Goal: Transaction & Acquisition: Book appointment/travel/reservation

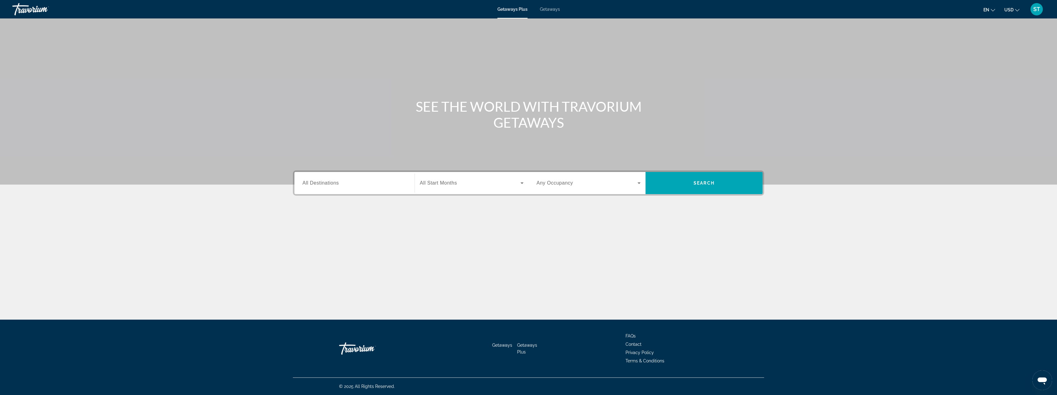
click at [383, 179] on div "Search widget" at bounding box center [354, 184] width 104 height 18
click at [464, 183] on span "Search widget" at bounding box center [470, 182] width 101 height 7
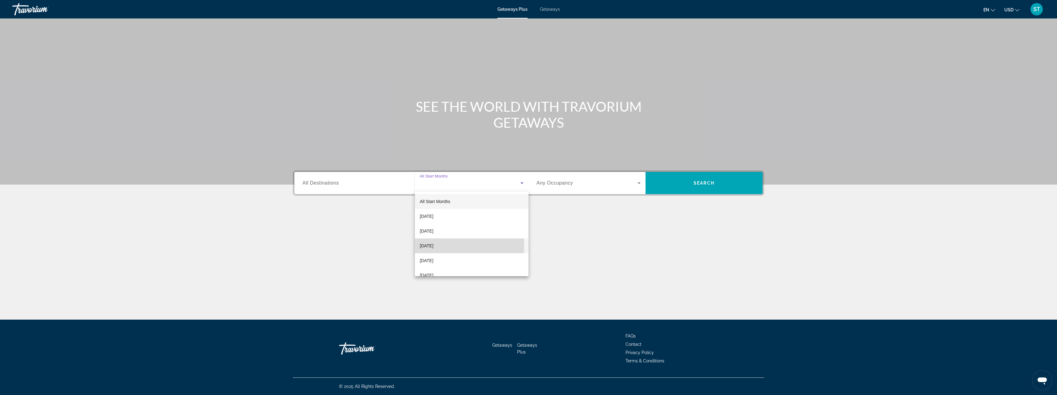
click at [433, 247] on span "December 2025" at bounding box center [427, 245] width 14 height 7
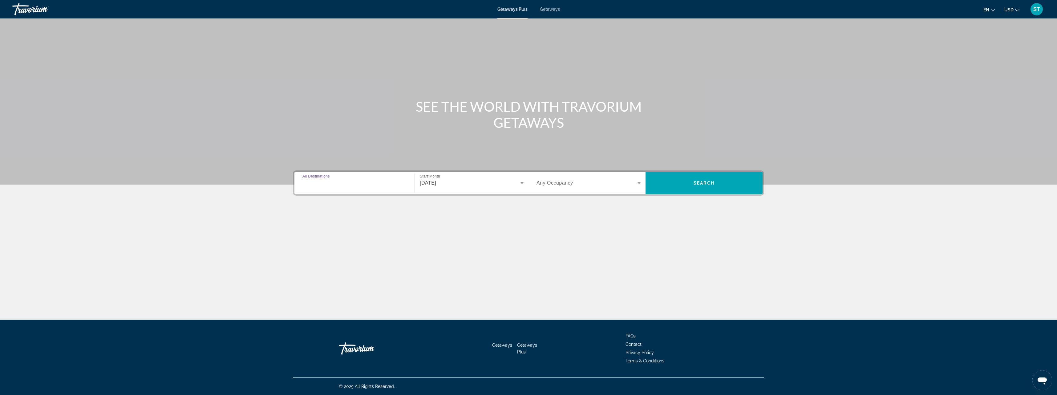
click at [362, 185] on input "Destination All Destinations" at bounding box center [354, 183] width 104 height 7
click at [361, 185] on input "Destination All Destinations" at bounding box center [354, 183] width 104 height 7
click at [339, 183] on input "Destination All Destinations" at bounding box center [354, 183] width 104 height 7
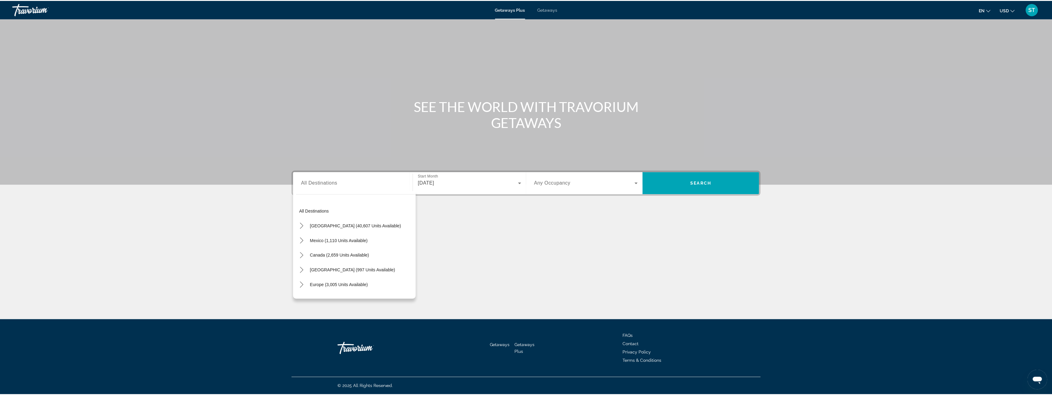
scroll to position [100, 0]
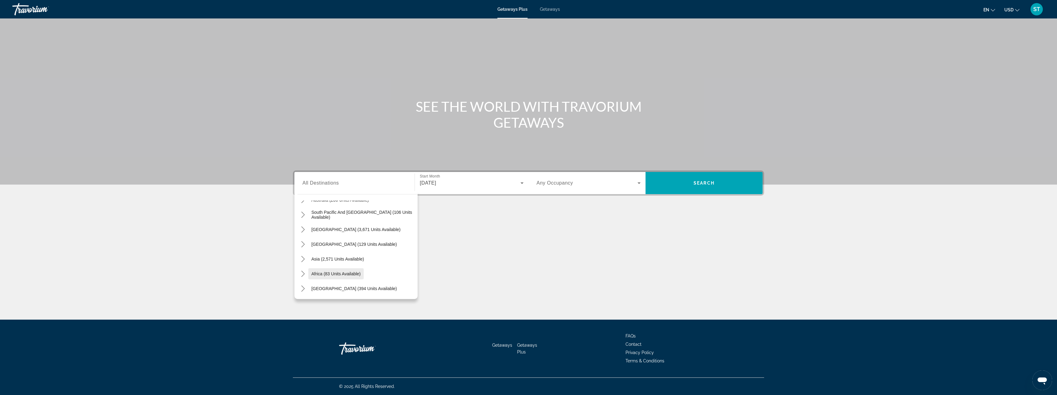
click at [340, 273] on span "Africa (83 units available)" at bounding box center [335, 274] width 49 height 5
type input "**********"
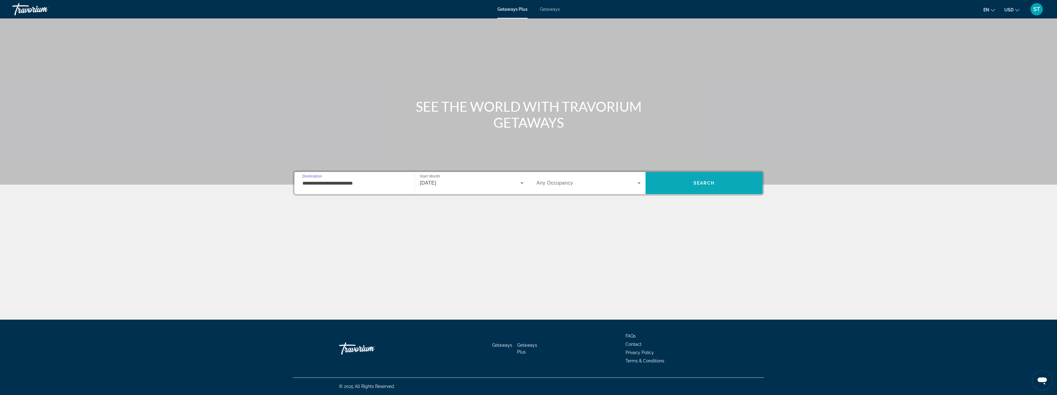
click at [704, 182] on span "Search" at bounding box center [703, 183] width 21 height 5
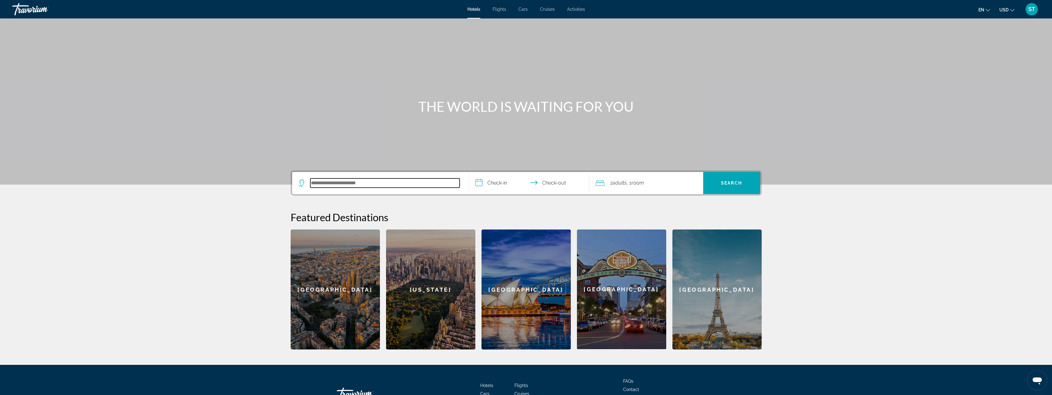
click at [395, 181] on input "Search hotel destination" at bounding box center [384, 183] width 149 height 9
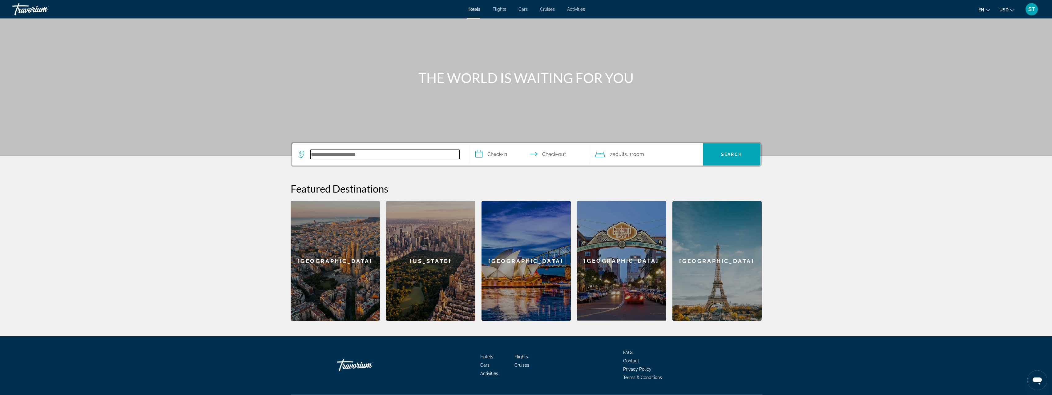
scroll to position [45, 0]
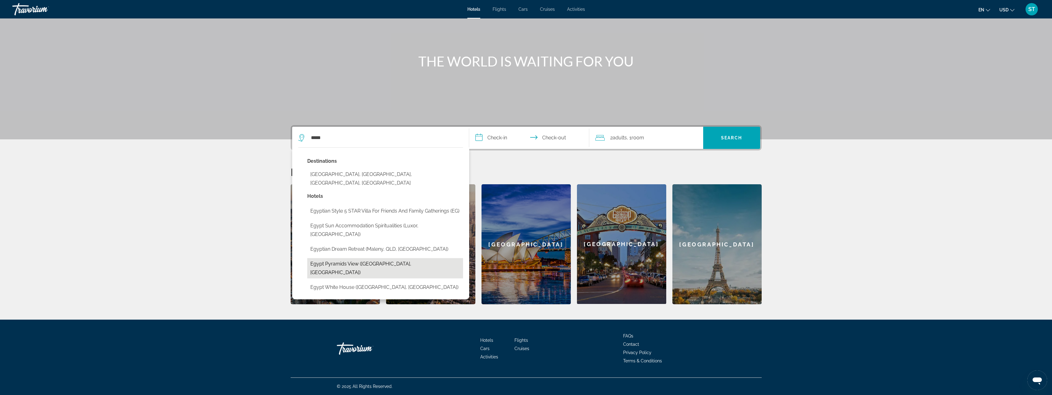
click at [395, 258] on button "Egypt pyramids view ([GEOGRAPHIC_DATA], [GEOGRAPHIC_DATA])" at bounding box center [385, 268] width 156 height 20
type input "**********"
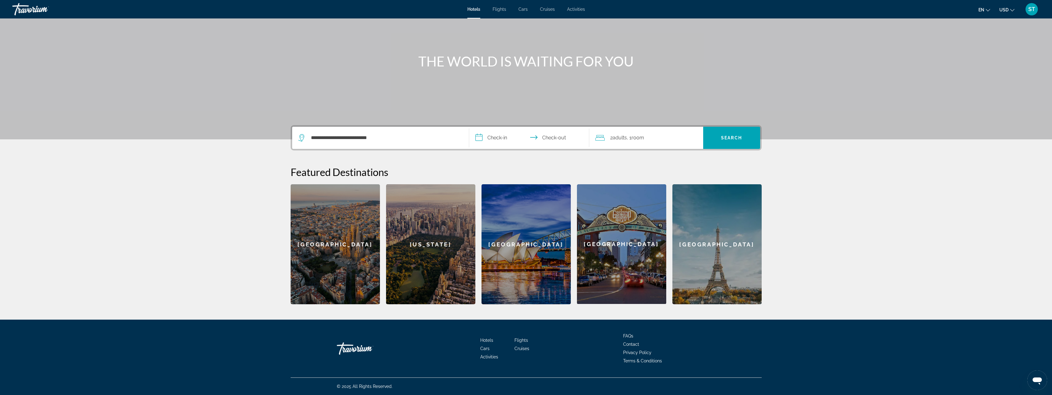
click at [507, 139] on input "**********" at bounding box center [530, 139] width 123 height 24
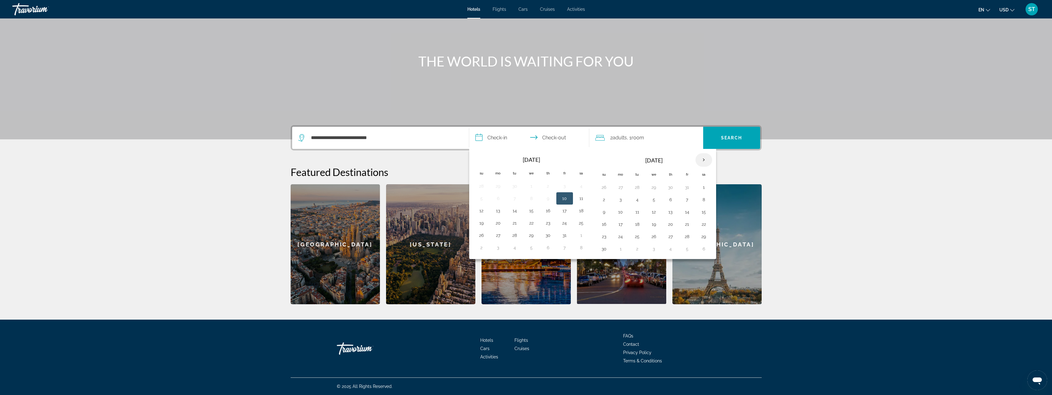
click at [706, 159] on th "Next month" at bounding box center [703, 160] width 17 height 14
click at [706, 188] on button "6" at bounding box center [704, 187] width 10 height 9
click at [669, 137] on div "2 Adult Adults , 1 Room rooms" at bounding box center [649, 138] width 108 height 9
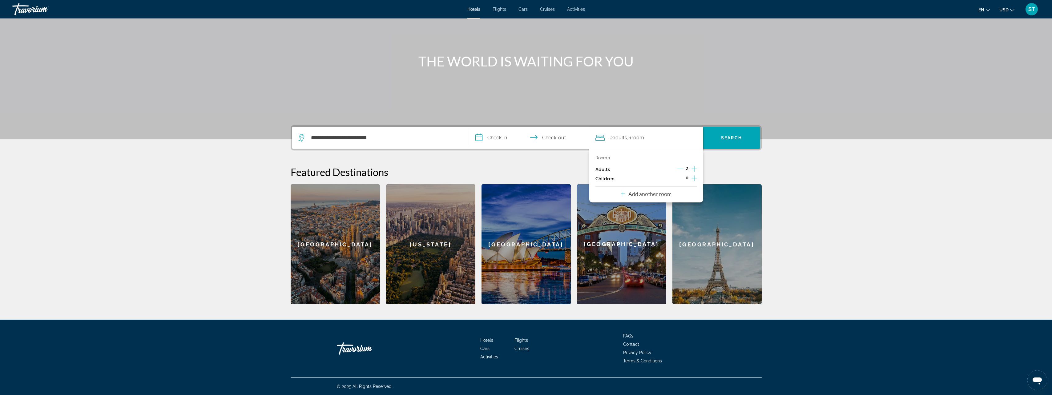
click at [557, 135] on input "**********" at bounding box center [530, 139] width 123 height 24
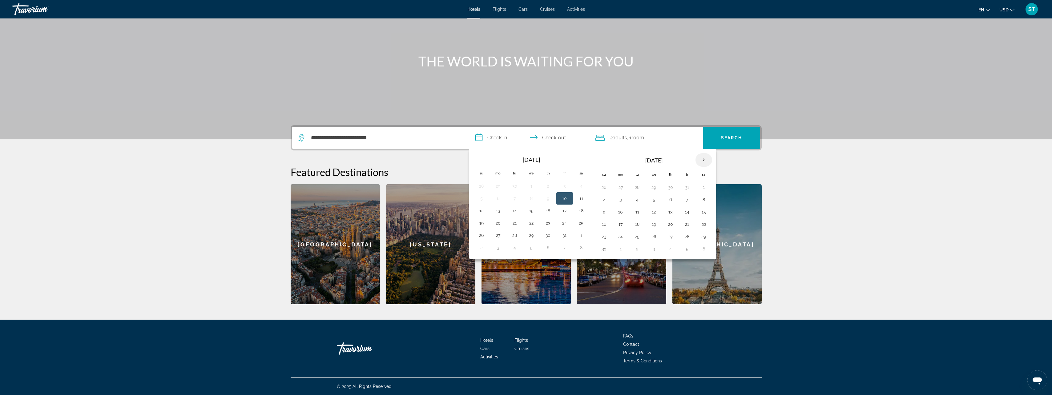
click at [703, 158] on th "Next month" at bounding box center [703, 160] width 17 height 14
click at [578, 187] on button "6" at bounding box center [581, 187] width 10 height 9
click at [530, 199] on button "10" at bounding box center [531, 199] width 10 height 9
type input "**********"
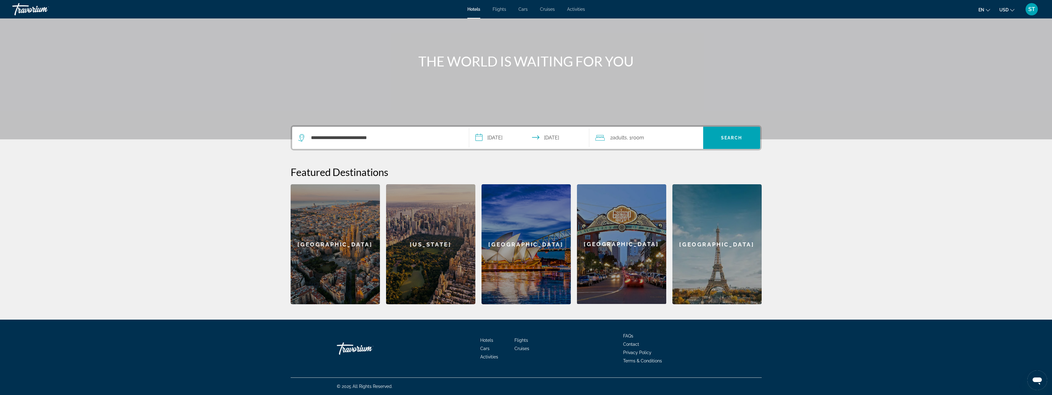
click at [665, 138] on div "2 Adult Adults , 1 Room rooms" at bounding box center [649, 138] width 108 height 9
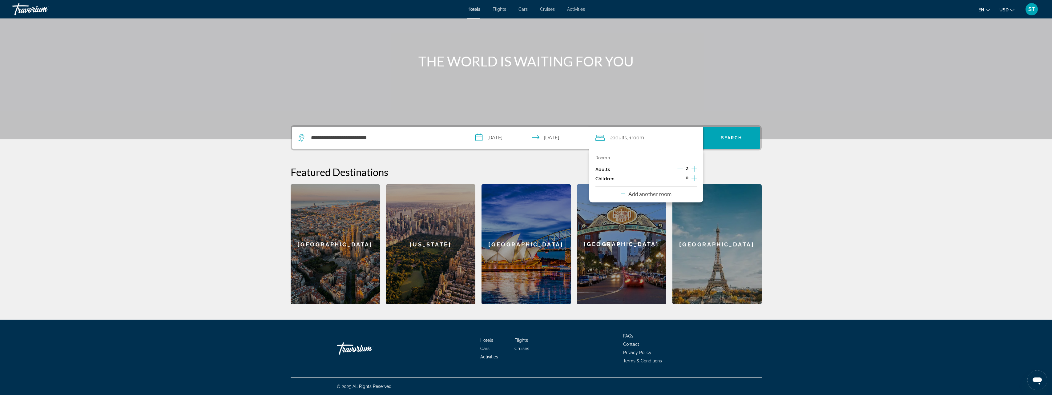
click at [693, 167] on icon "Increment adults" at bounding box center [694, 168] width 6 height 7
click at [737, 140] on button "Search" at bounding box center [731, 138] width 57 height 22
